Goal: Task Accomplishment & Management: Manage account settings

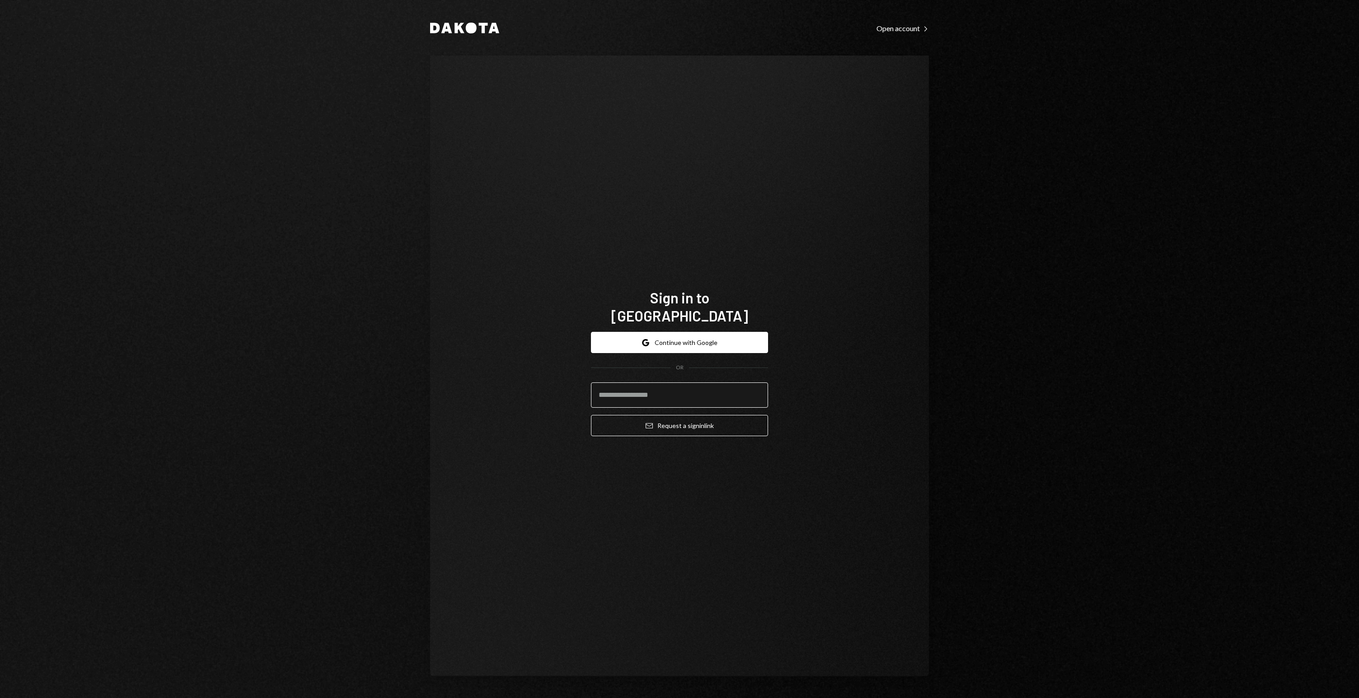
click at [701, 383] on input "email" at bounding box center [679, 395] width 177 height 25
click at [666, 389] on input "email" at bounding box center [679, 395] width 177 height 25
type input "**********"
click at [441, 277] on div "**********" at bounding box center [679, 366] width 499 height 621
